Goal: Task Accomplishment & Management: Manage account settings

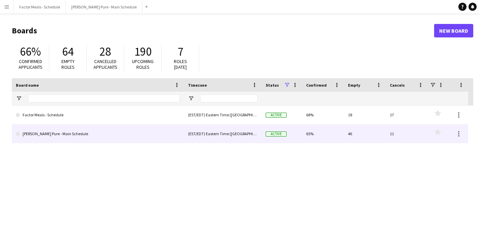
click at [51, 131] on link "[PERSON_NAME] Pure - Main Schedule" at bounding box center [98, 134] width 164 height 19
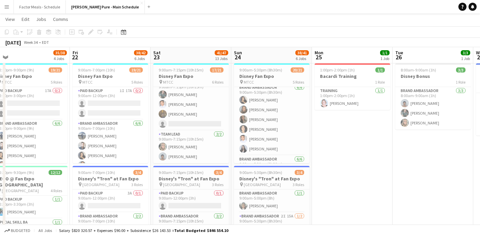
scroll to position [29, 0]
click at [272, 138] on app-card-role "Brand Ambassador [DATE] 9:00am-5:30pm (8h30m) [PERSON_NAME] [PERSON_NAME] [PERS…" at bounding box center [272, 127] width 76 height 72
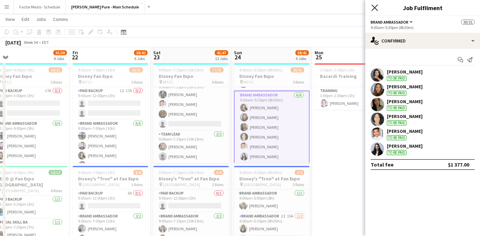
click at [374, 7] on icon at bounding box center [374, 7] width 6 height 6
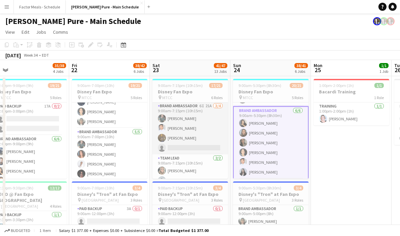
scroll to position [0, 231]
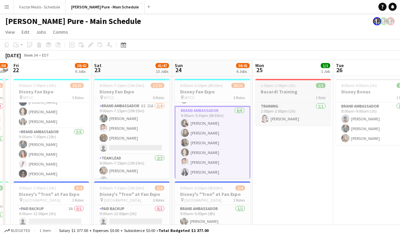
click at [295, 83] on div "1:00pm-2:00pm (1h) 1/1" at bounding box center [294, 85] width 76 height 5
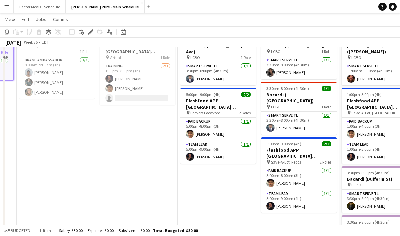
scroll to position [49, 0]
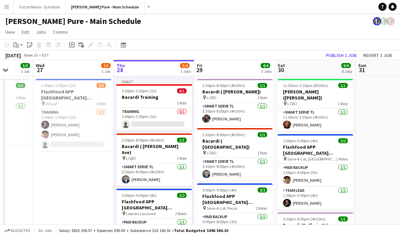
scroll to position [0, 209]
click at [150, 125] on app-card-role "Training 0/1 1:00pm-2:00pm (1h) single-neutral-actions" at bounding box center [154, 119] width 76 height 23
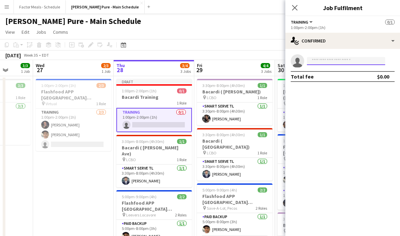
click at [330, 61] on input at bounding box center [346, 61] width 78 height 8
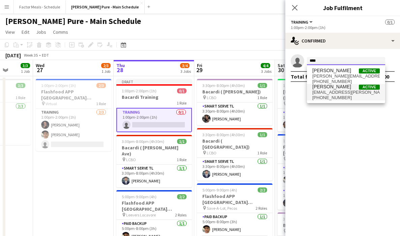
type input "****"
click at [332, 95] on span "[EMAIL_ADDRESS][PERSON_NAME][DOMAIN_NAME]" at bounding box center [347, 92] width 68 height 5
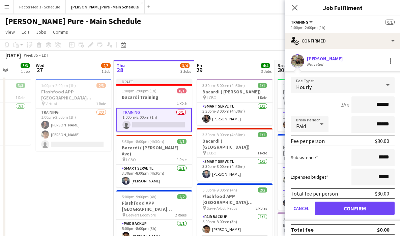
scroll to position [4, 0]
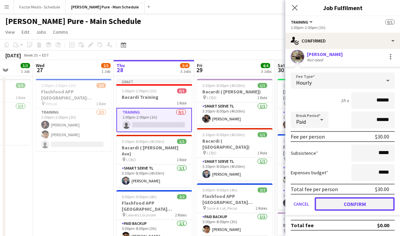
click at [325, 205] on button "Confirm" at bounding box center [355, 205] width 80 height 14
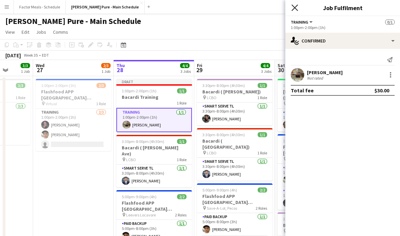
click at [295, 7] on icon "Close pop-in" at bounding box center [295, 7] width 6 height 6
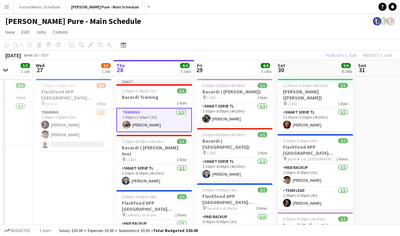
click at [236, 17] on div "[PERSON_NAME] Pure - Main Schedule" at bounding box center [200, 20] width 400 height 13
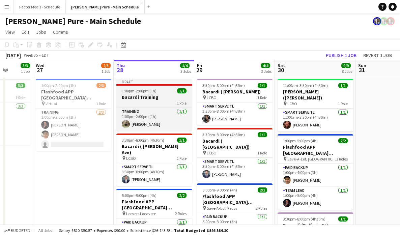
click at [155, 83] on div "Draft" at bounding box center [154, 81] width 76 height 5
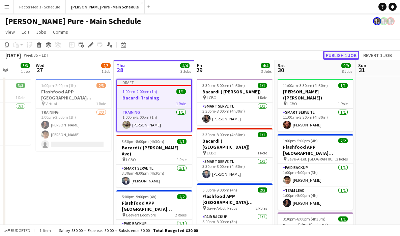
click at [335, 53] on button "Publish 1 job" at bounding box center [341, 55] width 36 height 9
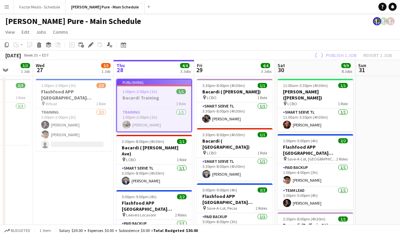
click at [268, 32] on app-page-menu "View Day view expanded Day view collapsed Month view Date picker Jump to [DATE]…" at bounding box center [200, 32] width 400 height 13
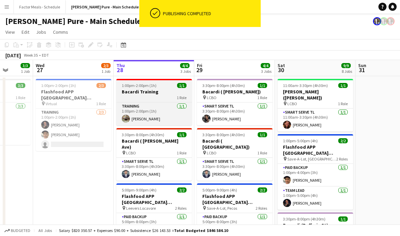
click at [133, 88] on app-job-card "1:00pm-2:00pm (1h) 1/1 Bacardi Training 1 Role Training [DATE] 1:00pm-2:00pm (1…" at bounding box center [154, 102] width 76 height 47
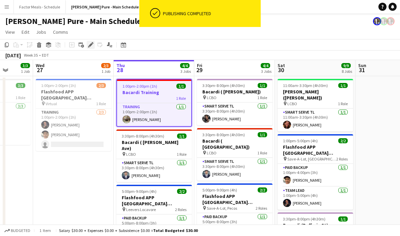
click at [90, 47] on icon "Edit" at bounding box center [90, 44] width 5 height 5
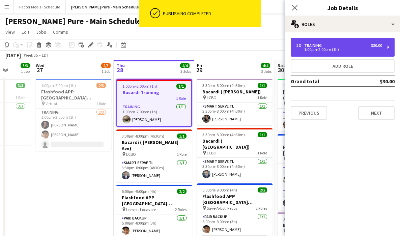
click at [315, 56] on div "1 x Training $30.00 1:00pm-2:00pm (1h)" at bounding box center [343, 47] width 104 height 19
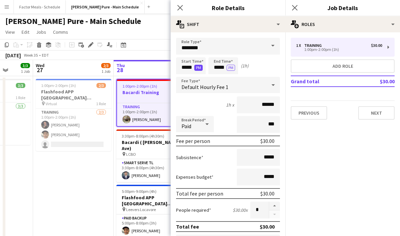
click at [199, 67] on button "PM" at bounding box center [198, 68] width 8 height 6
click at [187, 67] on input "*****" at bounding box center [191, 65] width 30 height 17
click at [185, 76] on div at bounding box center [185, 77] width 14 height 7
type input "*****"
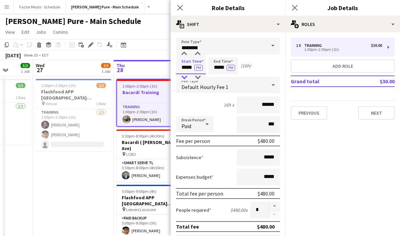
click at [185, 76] on div at bounding box center [185, 77] width 14 height 7
click at [224, 67] on input "*****" at bounding box center [224, 65] width 30 height 17
click at [217, 77] on div at bounding box center [217, 77] width 14 height 7
type input "*****"
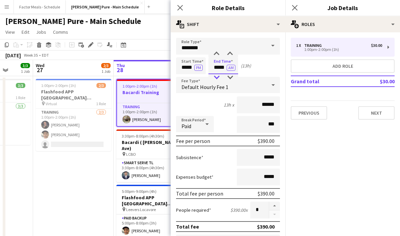
click at [217, 77] on div at bounding box center [217, 77] width 14 height 7
click at [181, 3] on div "Close pop-in" at bounding box center [180, 8] width 19 height 16
click at [179, 9] on icon "Close pop-in" at bounding box center [180, 7] width 6 height 6
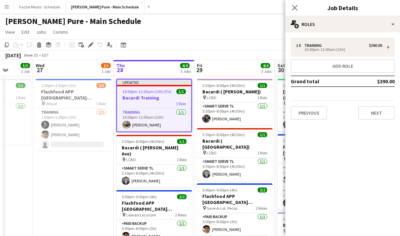
click at [153, 84] on div "Updated" at bounding box center [154, 82] width 74 height 5
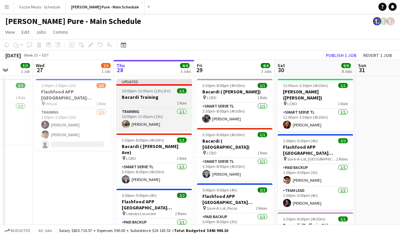
click at [153, 84] on div "Updated" at bounding box center [154, 81] width 76 height 5
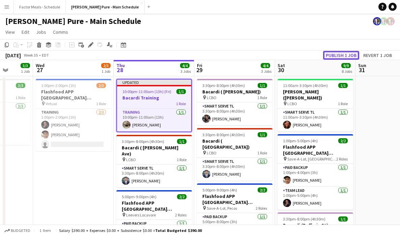
click at [333, 57] on button "Publish 1 job" at bounding box center [341, 55] width 36 height 9
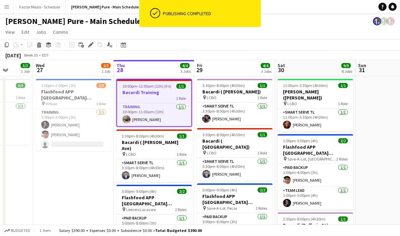
click at [275, 40] on app-toolbar "Copy Paste Paste Command V Paste with crew Command Shift V Paste linked Job [GE…" at bounding box center [200, 44] width 400 height 11
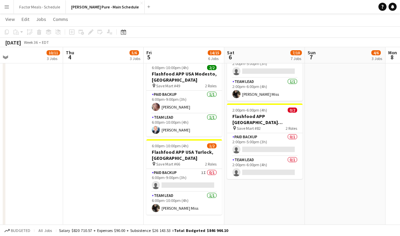
scroll to position [0, 262]
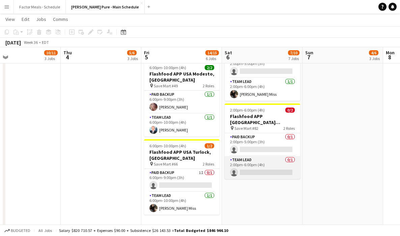
click at [246, 156] on app-card-role "Team Lead 0/1 2:00pm-6:00pm (4h) single-neutral-actions" at bounding box center [263, 167] width 76 height 23
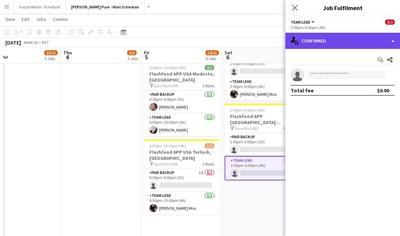
click at [373, 41] on div "single-neutral-actions-check-2 Confirmed" at bounding box center [343, 41] width 115 height 16
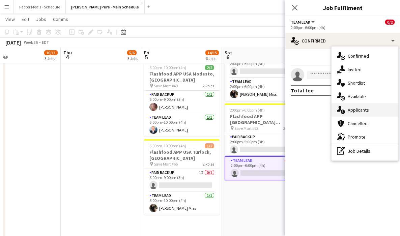
click at [363, 108] on div "single-neutral-actions-information Applicants" at bounding box center [365, 110] width 67 height 14
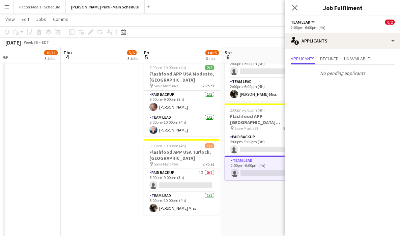
click at [298, 10] on app-icon "Close pop-in" at bounding box center [295, 8] width 8 height 8
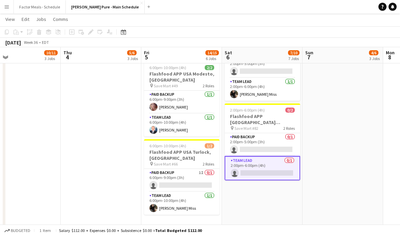
click at [252, 181] on app-date-cell "11:00am-3:30pm (4h30m) 1/1 Bacardi ([PERSON_NAME] Line) pin LCBO 1 Role Smart S…" at bounding box center [262, 167] width 81 height 880
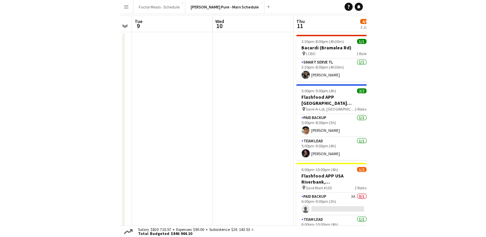
scroll to position [0, 0]
